Goal: Transaction & Acquisition: Purchase product/service

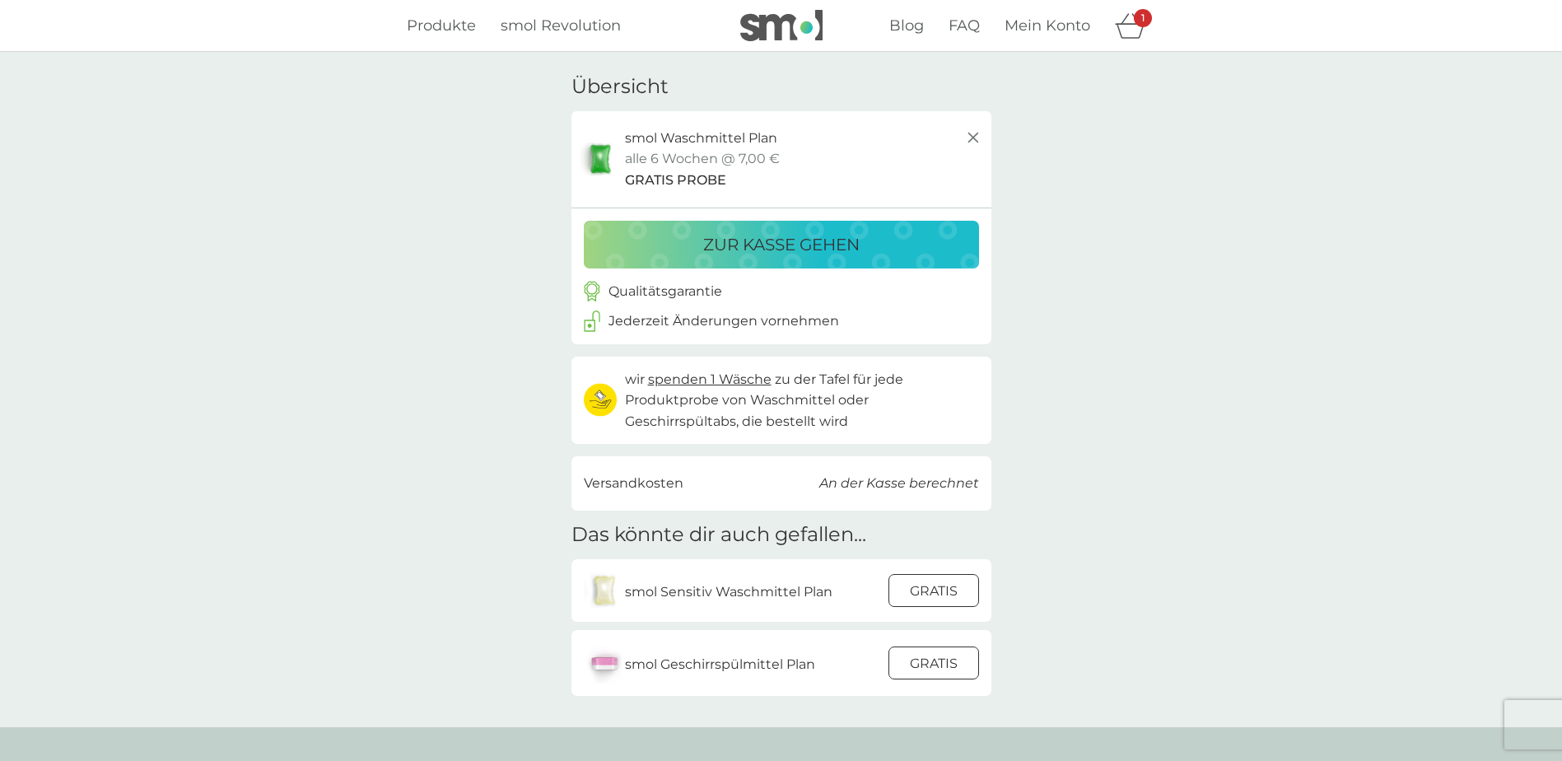
click at [907, 592] on div "GRATIS" at bounding box center [933, 590] width 89 height 21
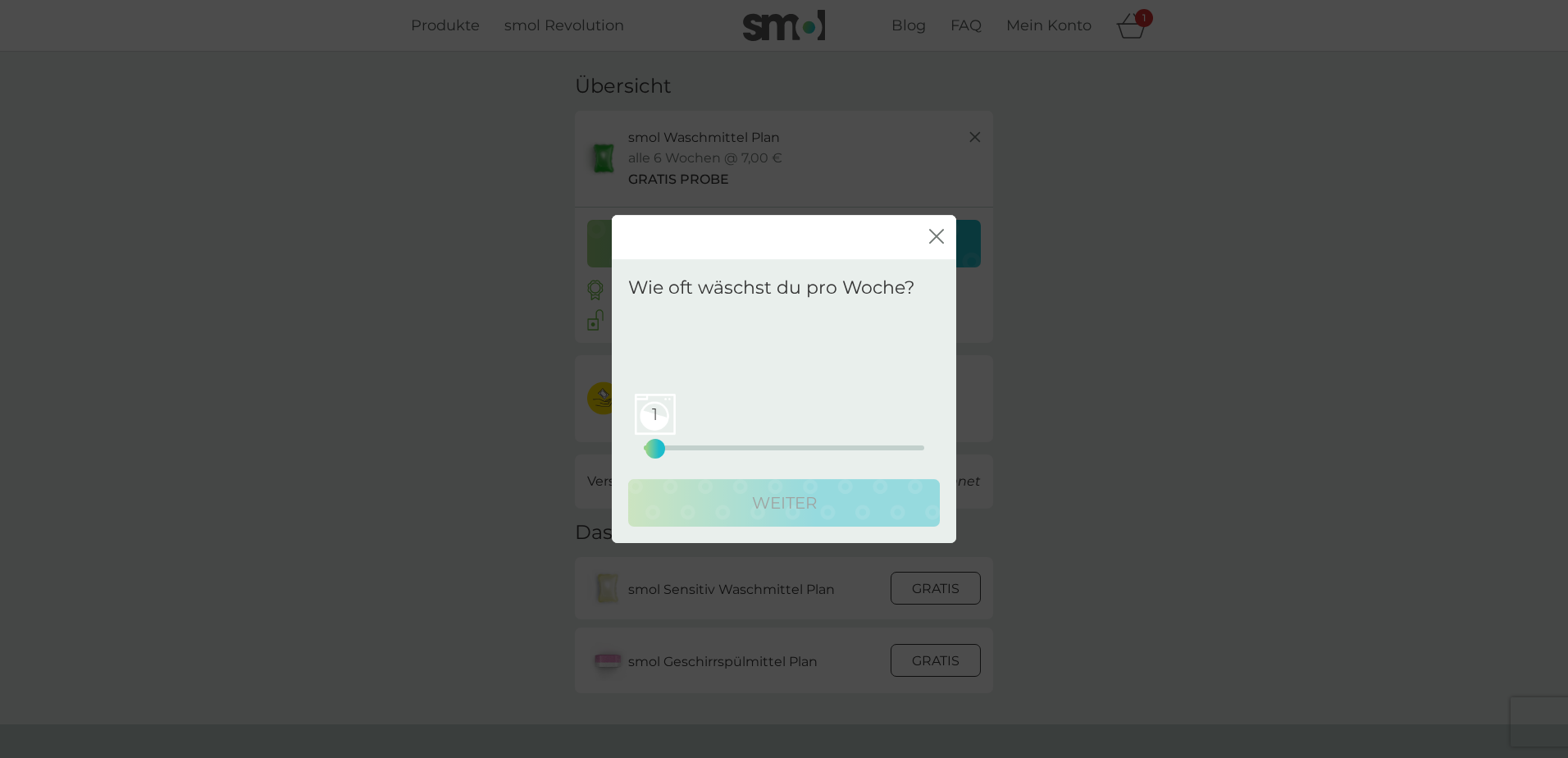
drag, startPoint x: 638, startPoint y: 442, endPoint x: 663, endPoint y: 450, distance: 26.2
click at [658, 450] on div "1" at bounding box center [655, 448] width 7 height 7
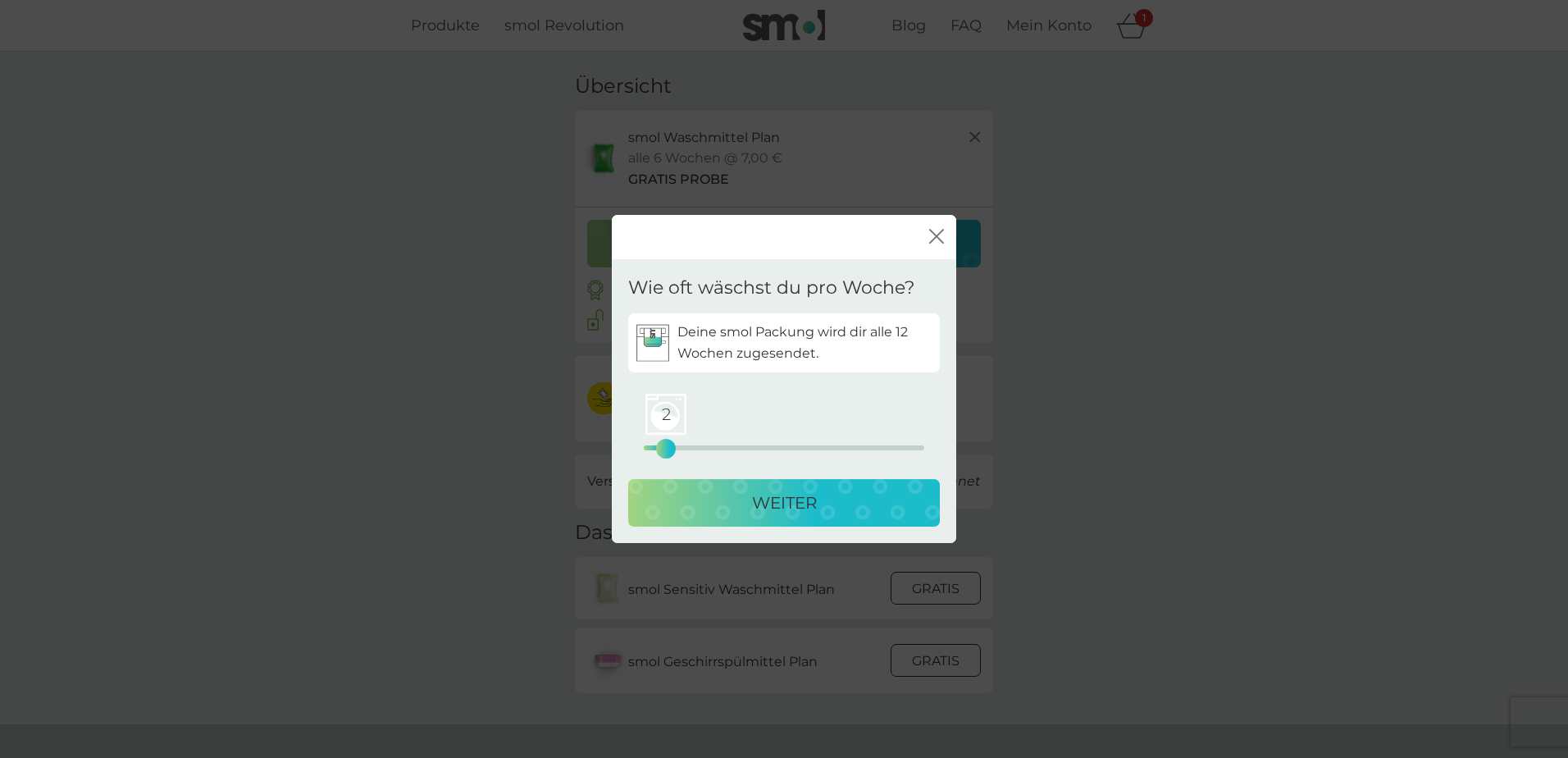
click at [774, 453] on div "2 0 12.5 25" at bounding box center [784, 425] width 281 height 67
click at [769, 498] on p "WEITER" at bounding box center [784, 503] width 65 height 26
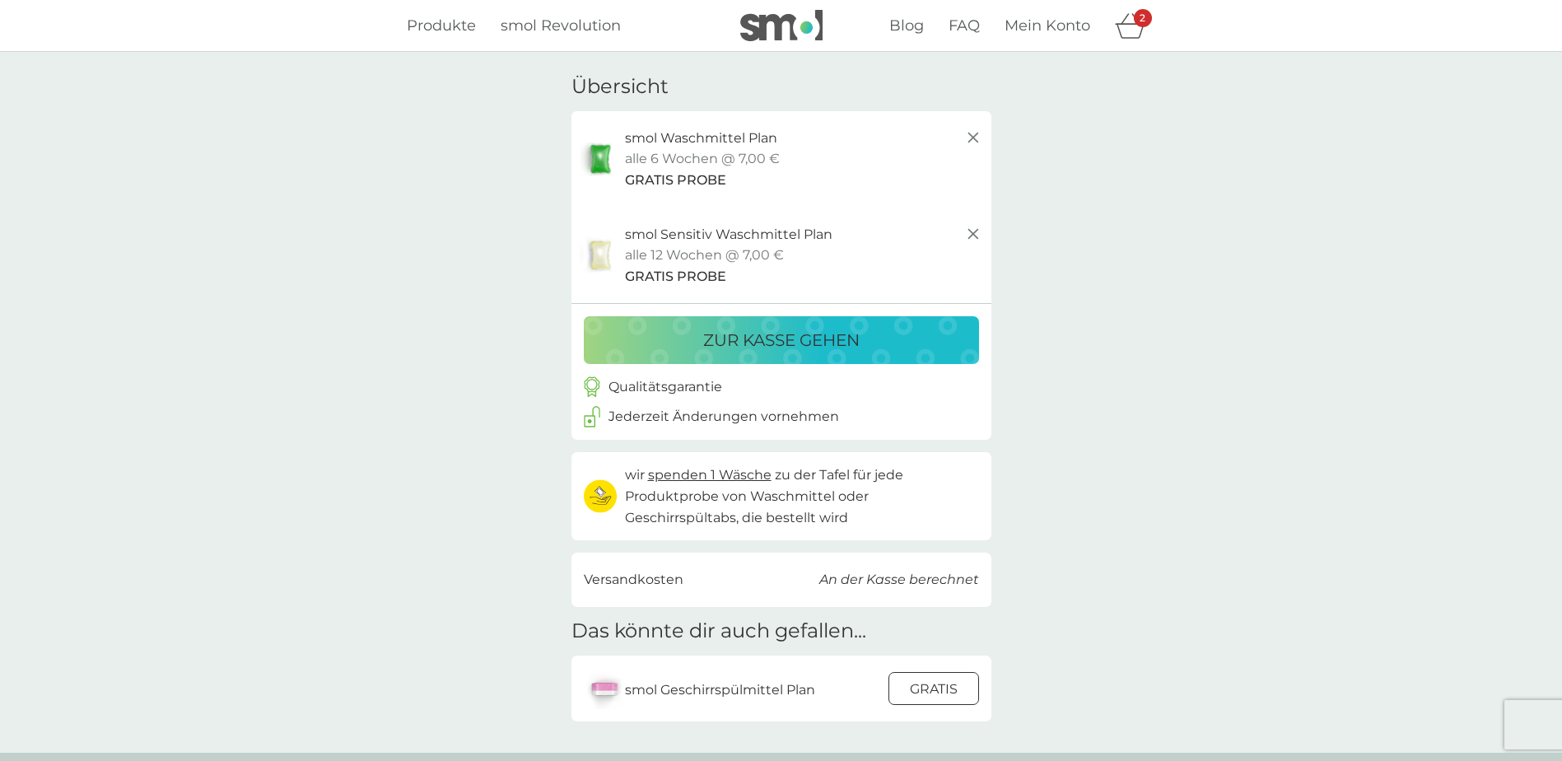
click at [945, 692] on div at bounding box center [933, 688] width 44 height 35
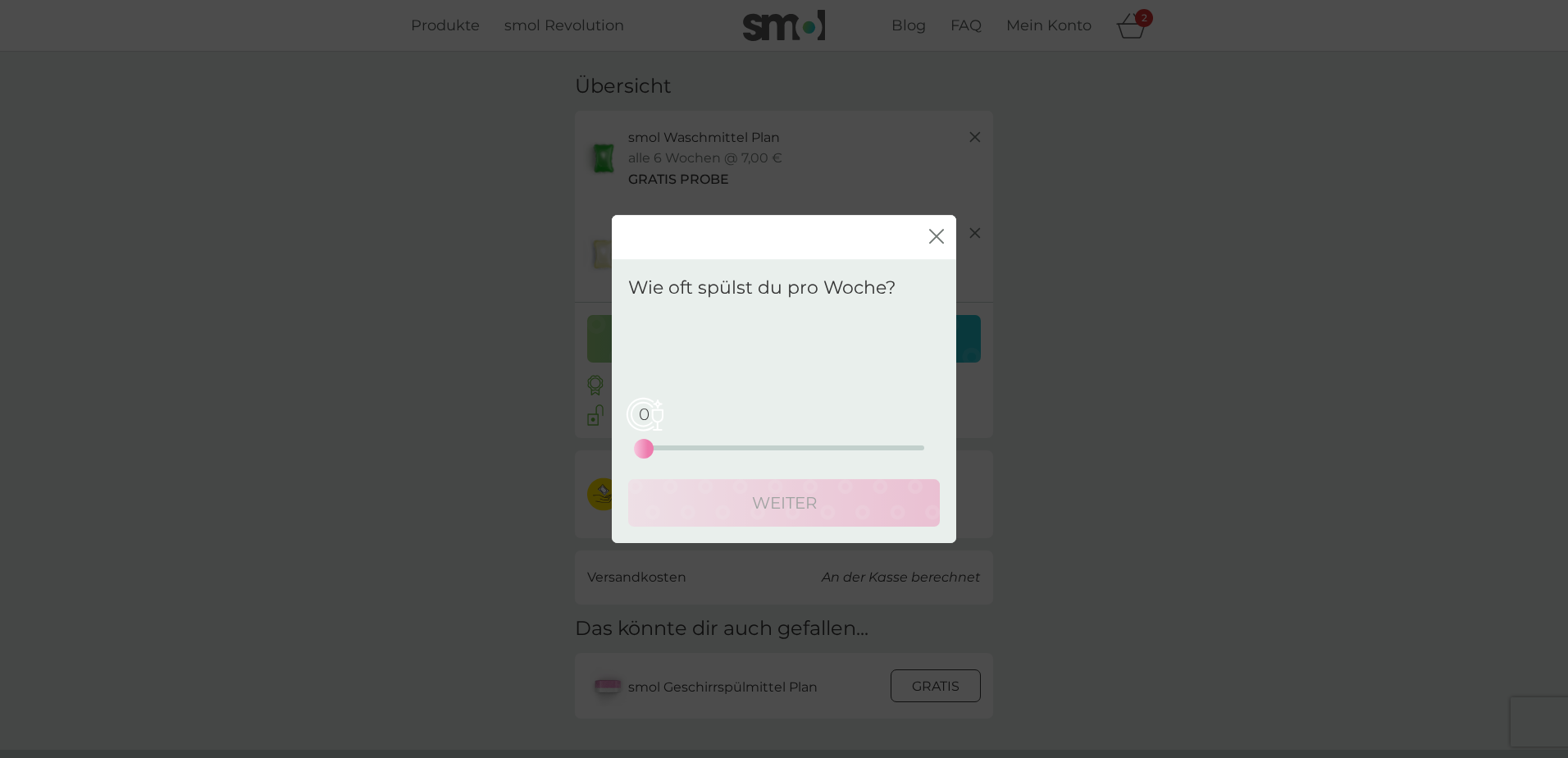
click at [679, 442] on div "0 0 12.5 25" at bounding box center [784, 425] width 281 height 67
click at [674, 446] on div "0 0 12.5 25" at bounding box center [784, 447] width 281 height 5
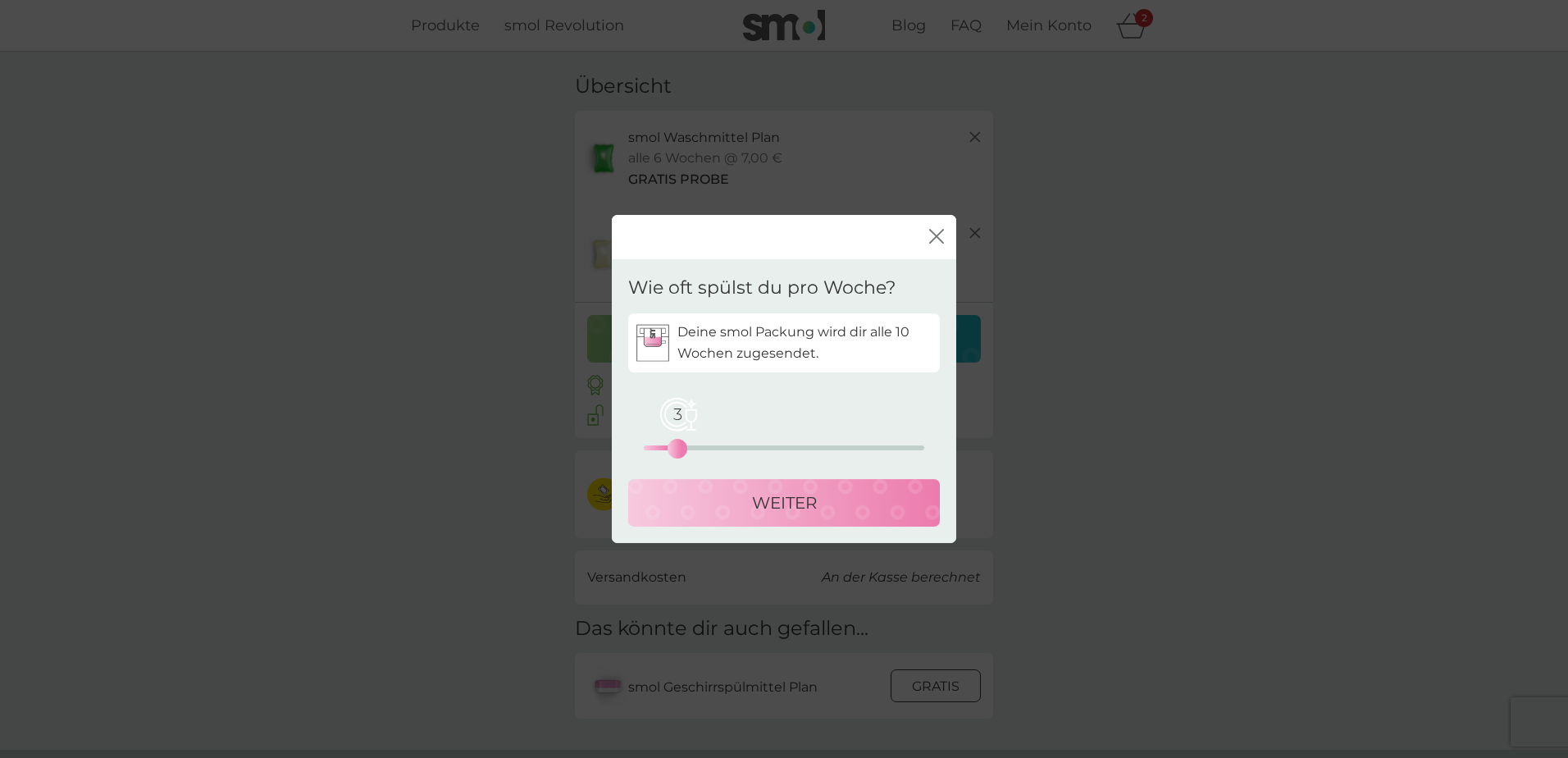
click at [692, 448] on div "3 0 12.5 25" at bounding box center [784, 447] width 281 height 5
click at [696, 445] on div "5" at bounding box center [699, 448] width 7 height 7
click at [746, 494] on div "WEITER" at bounding box center [784, 503] width 279 height 26
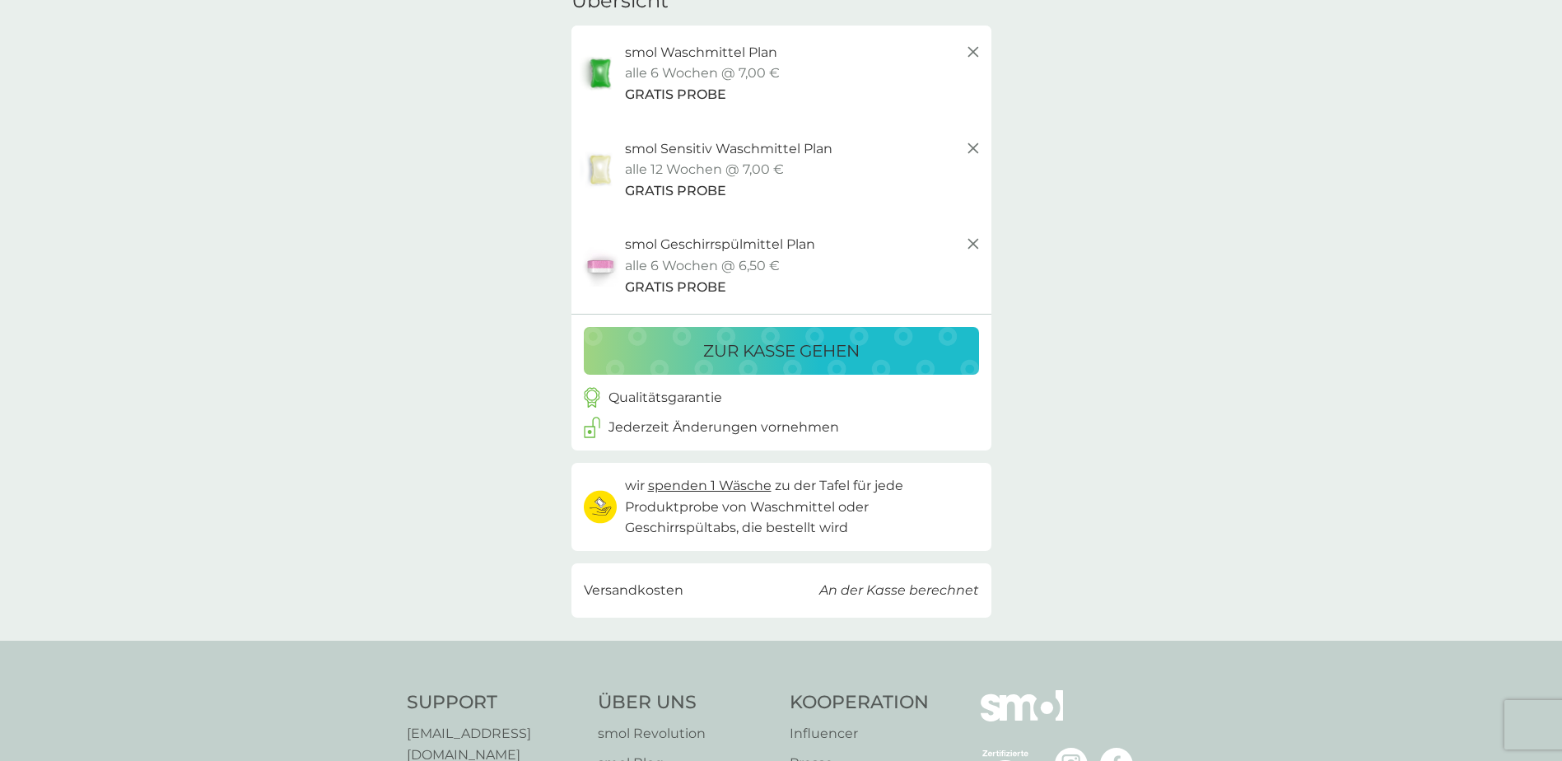
scroll to position [76, 0]
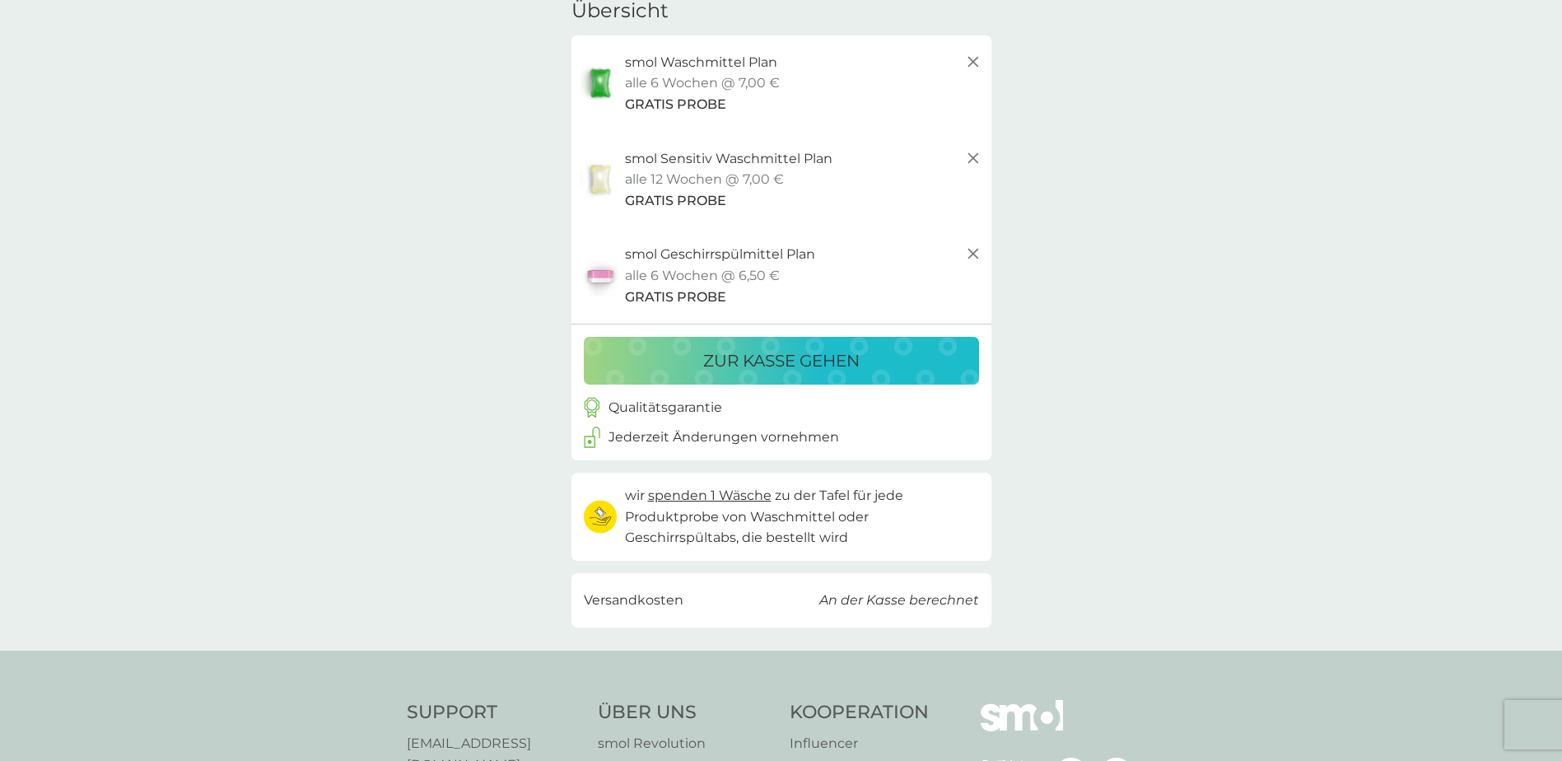
click at [762, 367] on p "zur Kasse gehen" at bounding box center [781, 360] width 156 height 26
